Goal: Task Accomplishment & Management: Use online tool/utility

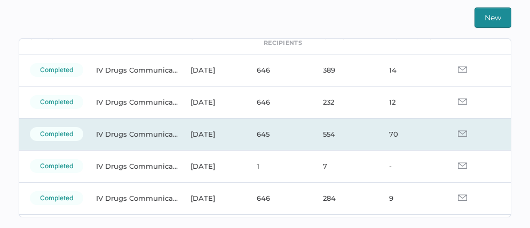
scroll to position [57, 0]
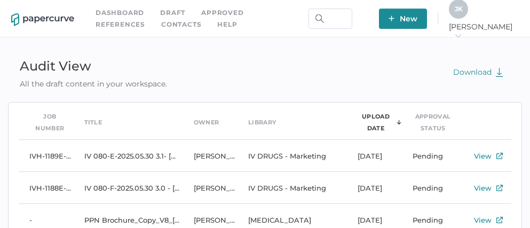
click at [462, 12] on span "J K" at bounding box center [458, 9] width 8 height 8
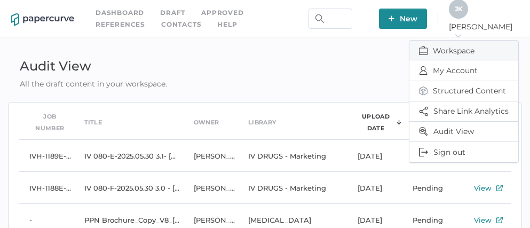
click at [448, 50] on span "Workspace" at bounding box center [464, 51] width 90 height 20
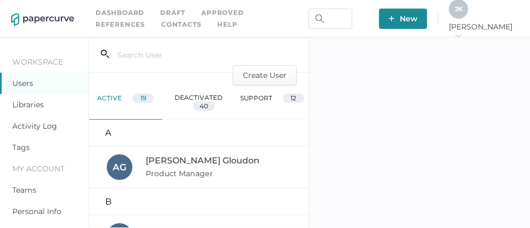
click at [36, 127] on link "Activity Log" at bounding box center [34, 126] width 45 height 10
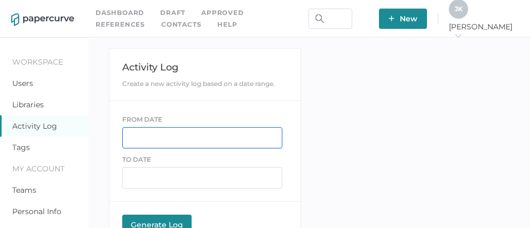
click at [152, 138] on input "text" at bounding box center [202, 137] width 160 height 21
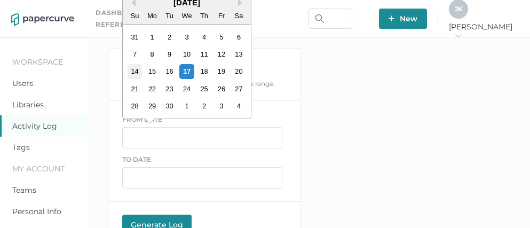
click at [133, 72] on div "14" at bounding box center [134, 71] width 14 height 14
type input "09/14/2025"
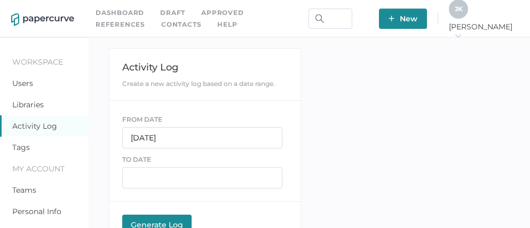
click at [154, 218] on button "Generate Log Processing" at bounding box center [156, 224] width 69 height 21
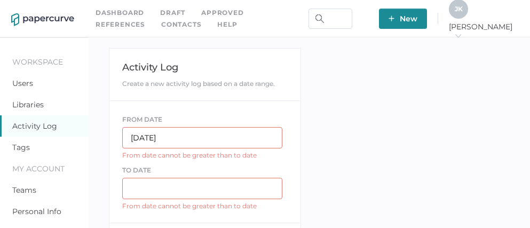
click at [166, 188] on input "text" at bounding box center [202, 188] width 160 height 21
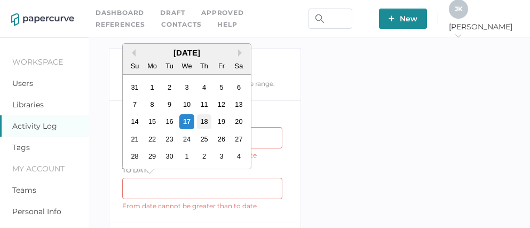
click at [203, 123] on div "18" at bounding box center [203, 121] width 14 height 14
type input "09/18/2025"
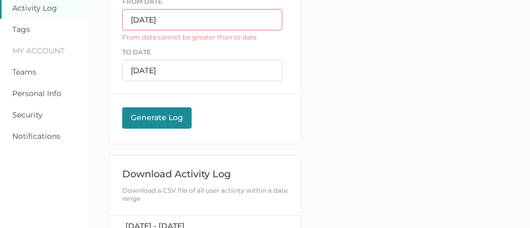
scroll to position [172, 0]
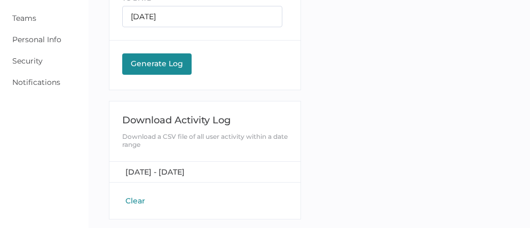
click at [166, 65] on div "Generate Log" at bounding box center [156, 64] width 59 height 10
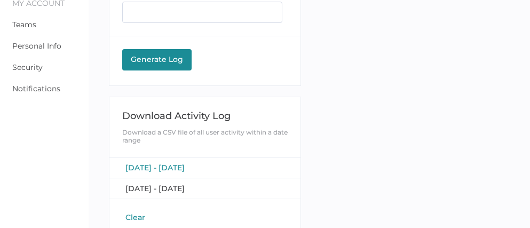
click at [174, 170] on span "[DATE] - [DATE]" at bounding box center [154, 168] width 59 height 10
